Goal: Check status

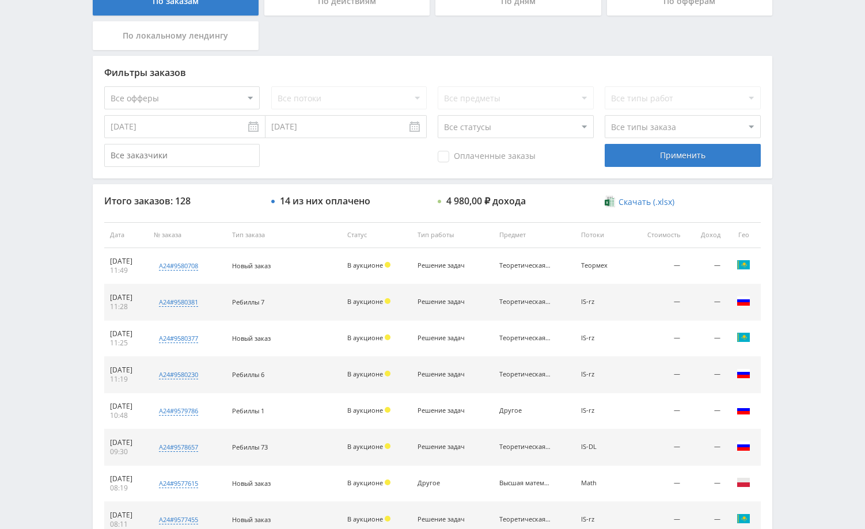
scroll to position [288, 0]
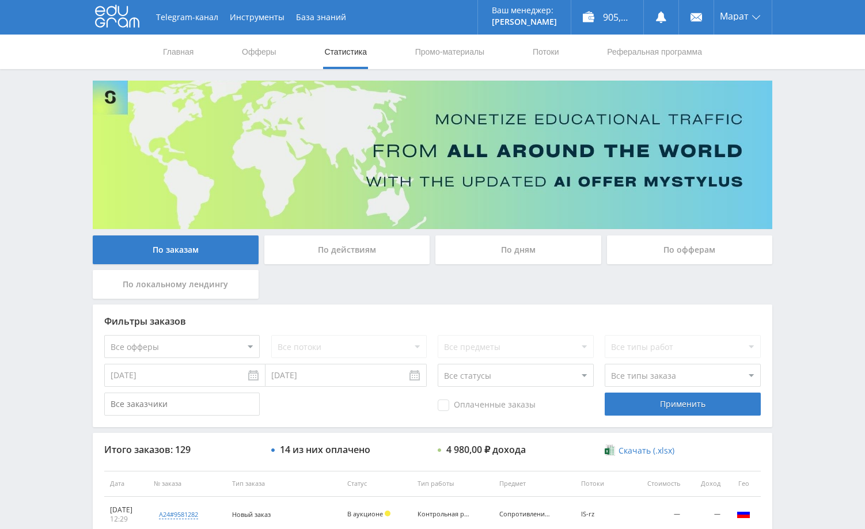
drag, startPoint x: 803, startPoint y: 150, endPoint x: 643, endPoint y: 45, distance: 191.3
click at [802, 150] on div "Telegram-канал Инструменты База знаний Ваш менеджер: [PERSON_NAME] Online @edug…" at bounding box center [432, 483] width 865 height 967
click at [812, 223] on div "Telegram-канал Инструменты База знаний Ваш менеджер: [PERSON_NAME] Online @edug…" at bounding box center [432, 483] width 865 height 967
